Goal: Download file/media

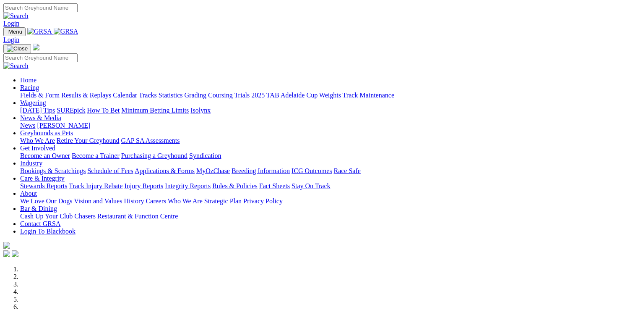
scroll to position [252, 0]
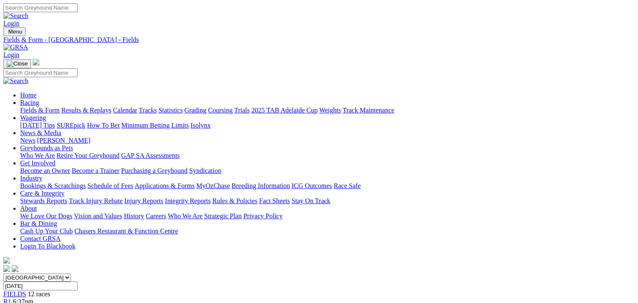
click at [454, 109] on link "CSV (Excel)" at bounding box center [437, 105] width 34 height 7
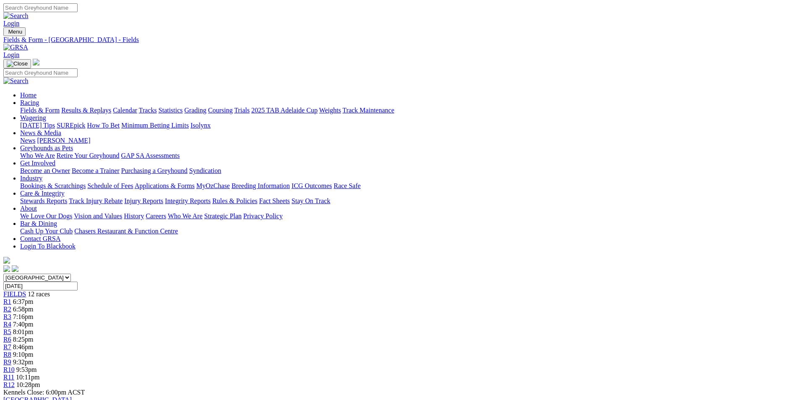
click at [137, 107] on link "Calendar" at bounding box center [125, 110] width 24 height 7
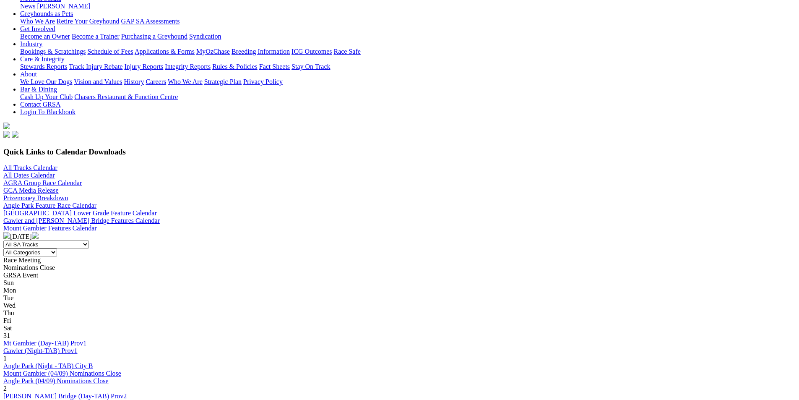
scroll to position [42, 0]
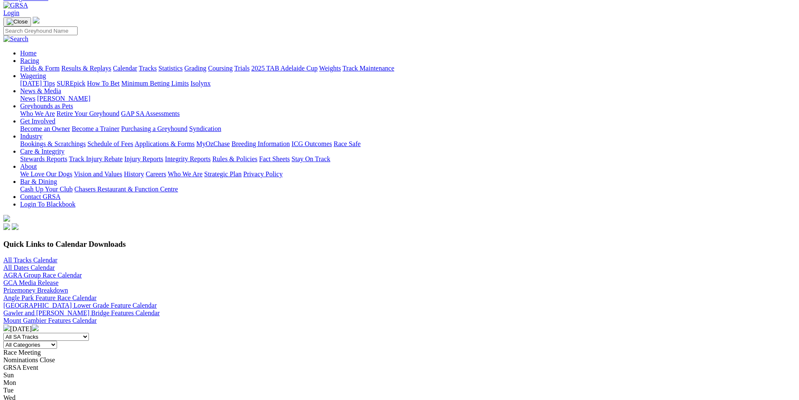
click at [39, 324] on img at bounding box center [35, 327] width 7 height 7
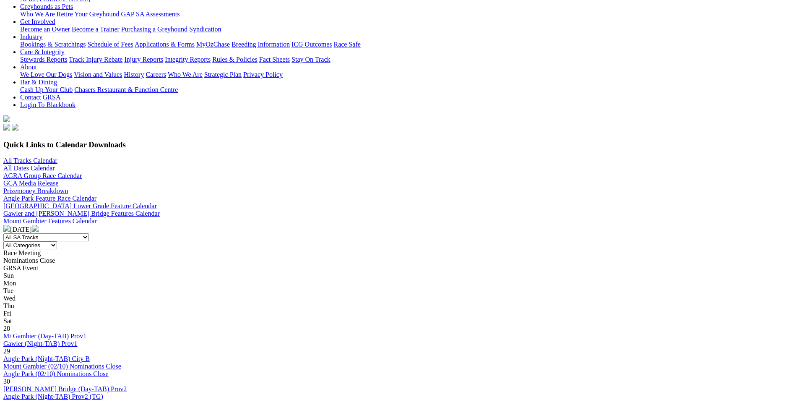
scroll to position [168, 0]
